Goal: Task Accomplishment & Management: Complete application form

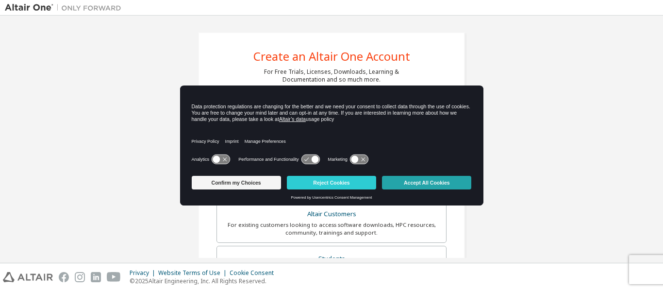
click at [413, 186] on button "Accept All Cookies" at bounding box center [426, 183] width 89 height 14
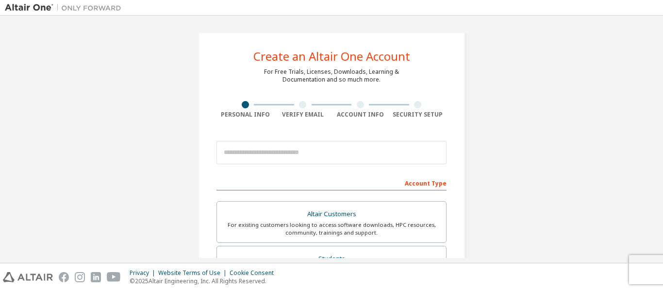
scroll to position [29, 0]
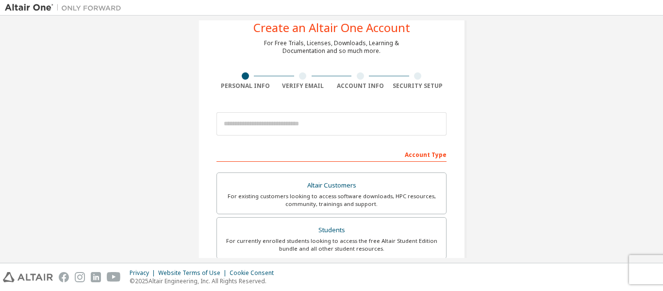
drag, startPoint x: 651, startPoint y: 117, endPoint x: 649, endPoint y: 133, distance: 16.6
click at [649, 133] on div "Create an Altair One Account For Free Trials, Licenses, Downloads, Learning & D…" at bounding box center [332, 249] width 654 height 514
drag, startPoint x: 659, startPoint y: 127, endPoint x: 653, endPoint y: 146, distance: 20.1
click at [653, 146] on div "Create an Altair One Account For Free Trials, Licenses, Downloads, Learning & D…" at bounding box center [331, 139] width 663 height 247
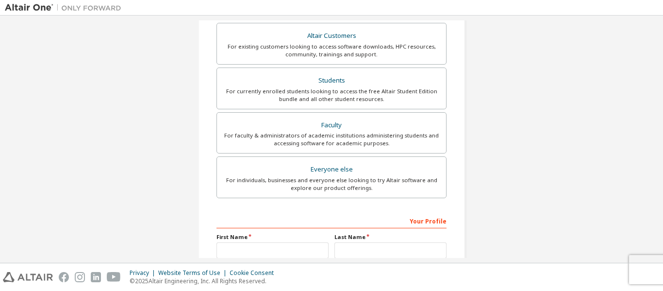
scroll to position [199, 0]
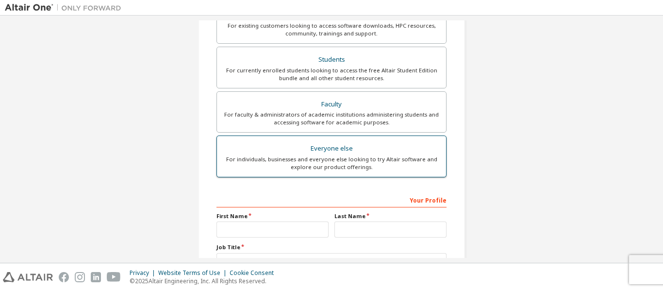
click at [350, 143] on div "Everyone else" at bounding box center [332, 149] width 218 height 14
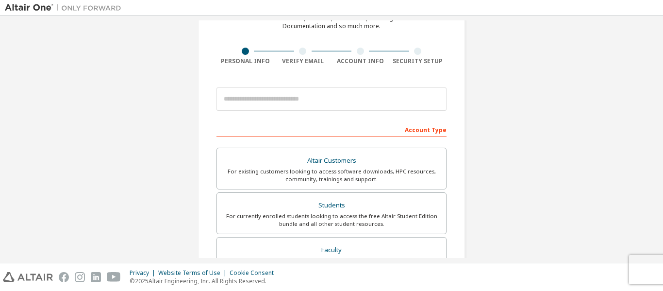
scroll to position [53, 0]
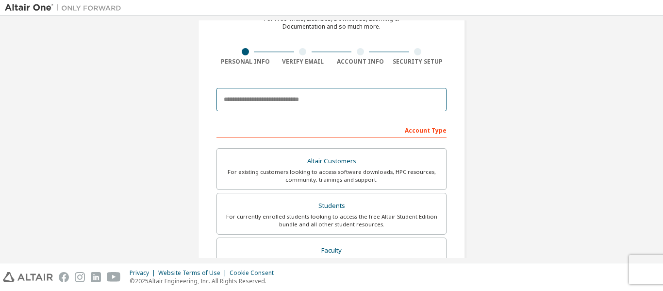
click at [288, 101] on input "email" at bounding box center [332, 99] width 230 height 23
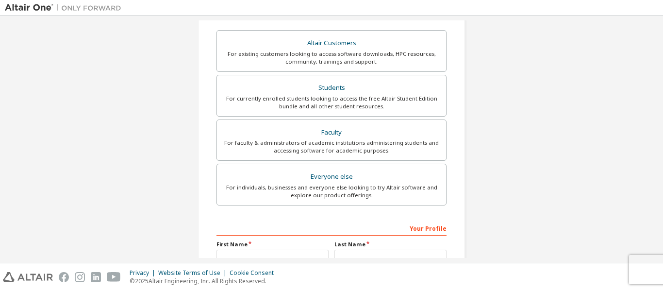
scroll to position [277, 0]
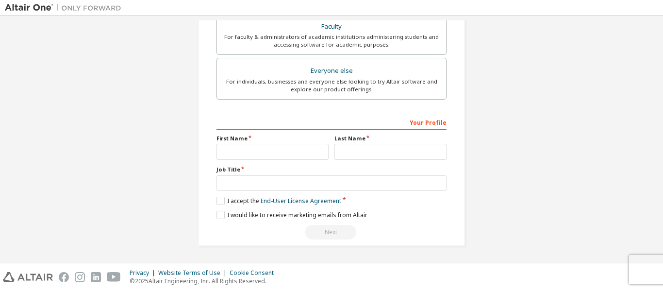
type input "**********"
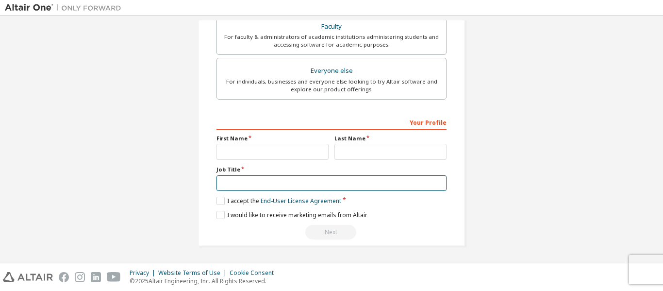
click at [297, 185] on input "text" at bounding box center [332, 183] width 230 height 16
type input "*******"
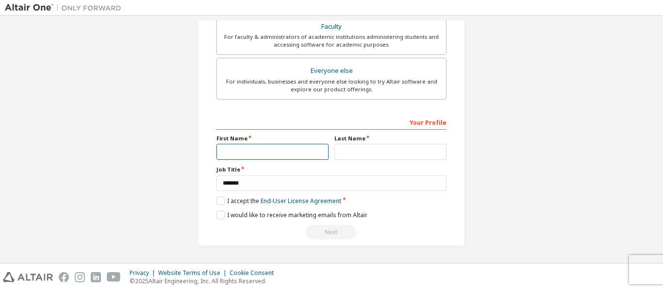
click at [283, 144] on input "text" at bounding box center [273, 152] width 112 height 16
type input "******"
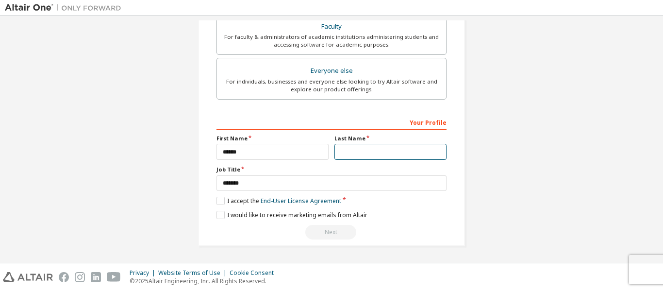
click at [374, 152] on input "text" at bounding box center [391, 152] width 112 height 16
type input "*****"
click at [221, 202] on label "I accept the End-User License Agreement" at bounding box center [279, 201] width 125 height 8
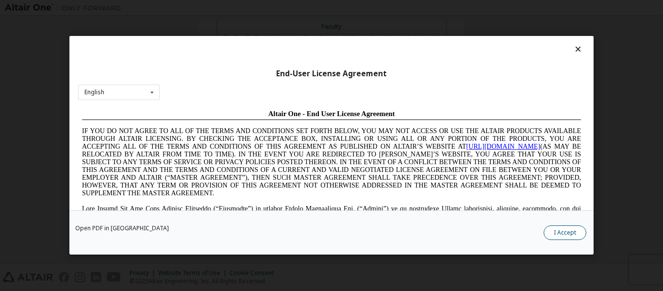
scroll to position [0, 0]
click at [577, 231] on button "I Accept" at bounding box center [565, 233] width 43 height 15
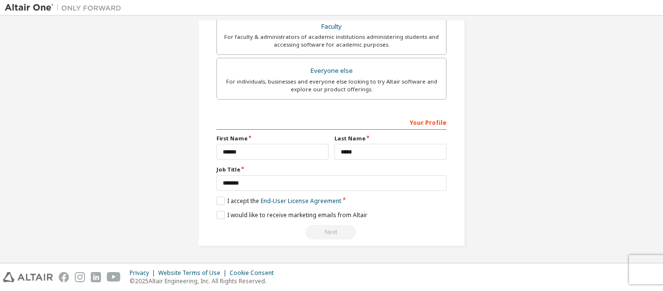
click at [588, 42] on div "**********" at bounding box center [332, 1] width 654 height 514
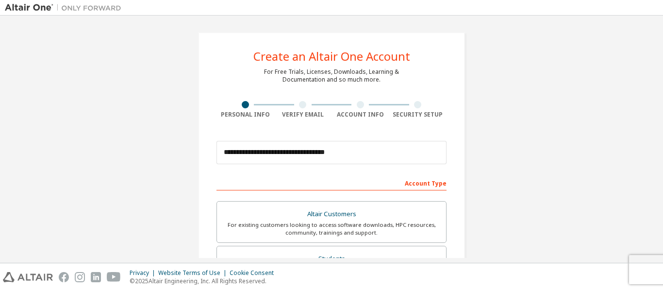
scroll to position [277, 0]
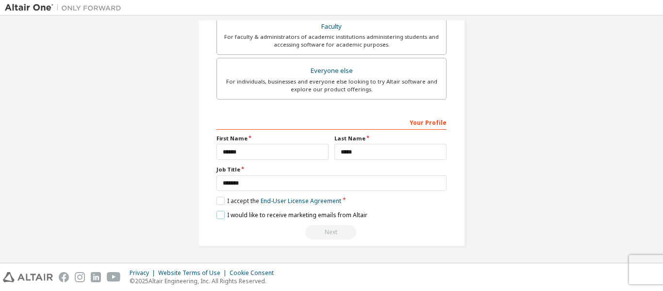
click at [218, 215] on label "I would like to receive marketing emails from Altair" at bounding box center [292, 215] width 151 height 8
click at [323, 228] on div "Next" at bounding box center [332, 232] width 230 height 15
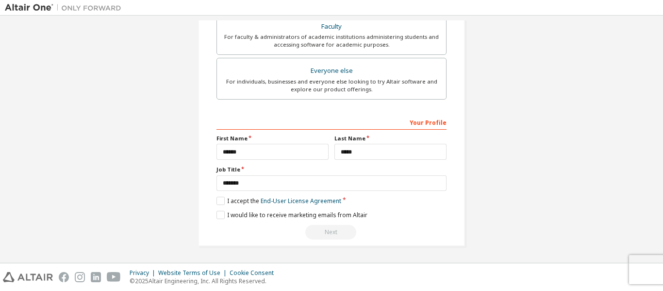
click at [330, 232] on div "Next" at bounding box center [332, 232] width 230 height 15
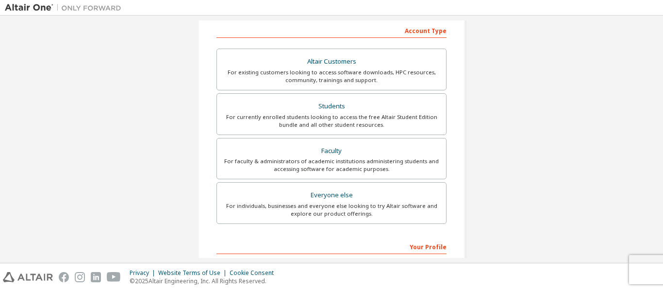
scroll to position [147, 0]
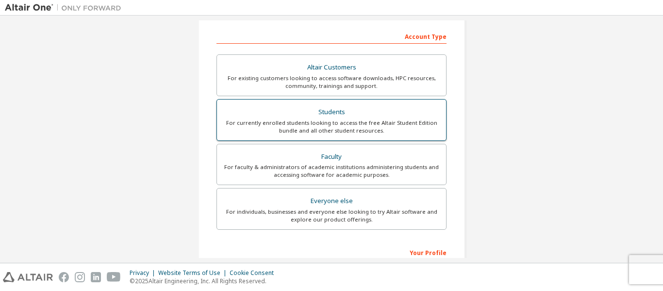
click at [338, 104] on label "Students For currently enrolled students looking to access the free Altair Stud…" at bounding box center [332, 120] width 230 height 42
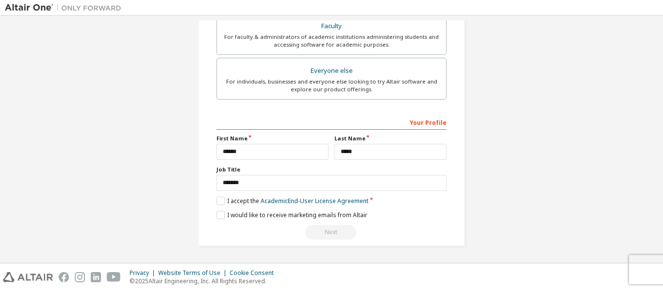
scroll to position [302, 0]
click at [219, 200] on label "I accept the Academic End-User License Agreement" at bounding box center [293, 201] width 152 height 8
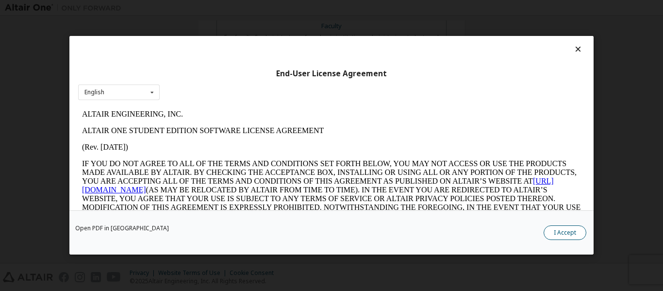
scroll to position [0, 0]
click at [554, 234] on button "I Accept" at bounding box center [565, 233] width 43 height 15
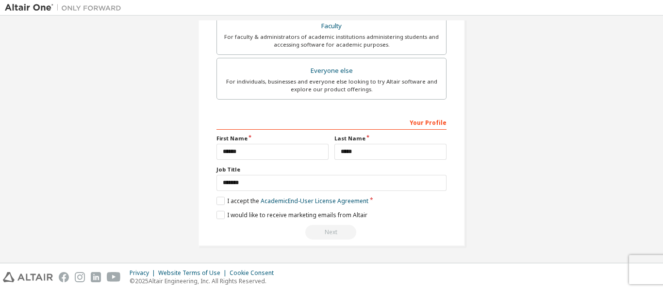
scroll to position [295, 0]
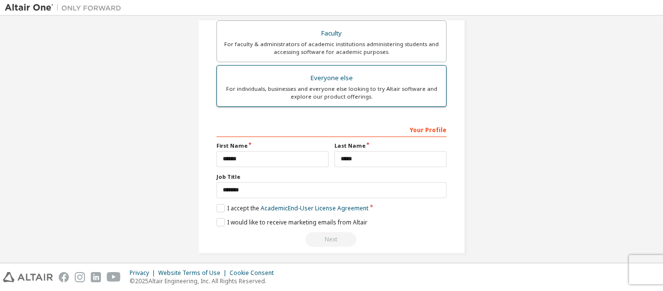
click at [353, 85] on div "For individuals, businesses and everyone else looking to try Altair software an…" at bounding box center [332, 93] width 218 height 16
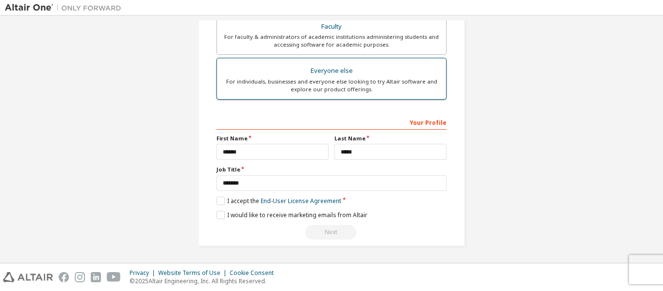
scroll to position [270, 0]
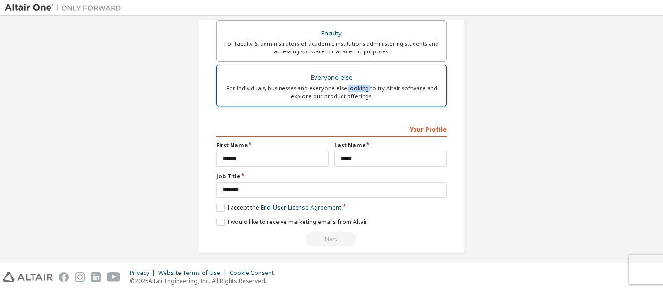
click at [353, 85] on div "For individuals, businesses and everyone else looking to try Altair software an…" at bounding box center [332, 92] width 218 height 16
click at [401, 76] on div "Everyone else" at bounding box center [332, 78] width 218 height 14
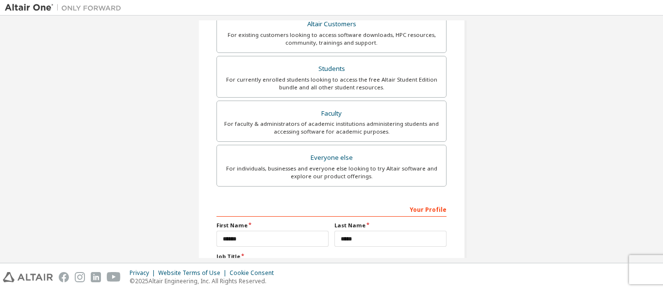
scroll to position [277, 0]
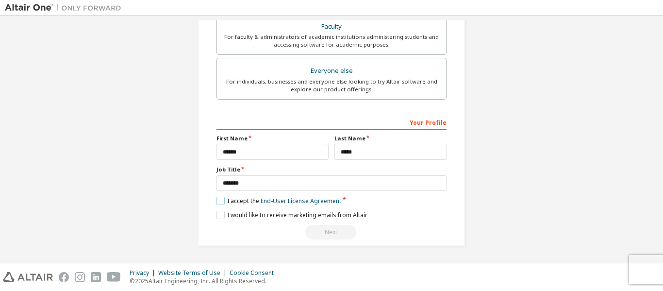
click at [220, 202] on label "I accept the End-User License Agreement" at bounding box center [279, 201] width 125 height 8
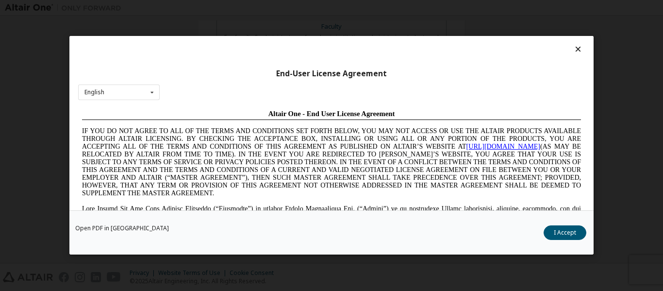
scroll to position [0, 0]
click at [565, 231] on button "I Accept" at bounding box center [565, 233] width 43 height 15
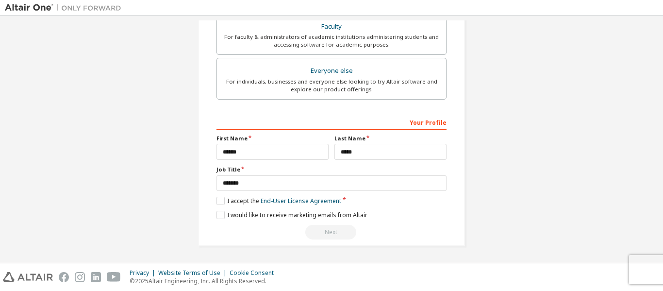
click at [332, 232] on div "Next" at bounding box center [332, 232] width 230 height 15
